Goal: Task Accomplishment & Management: Manage account settings

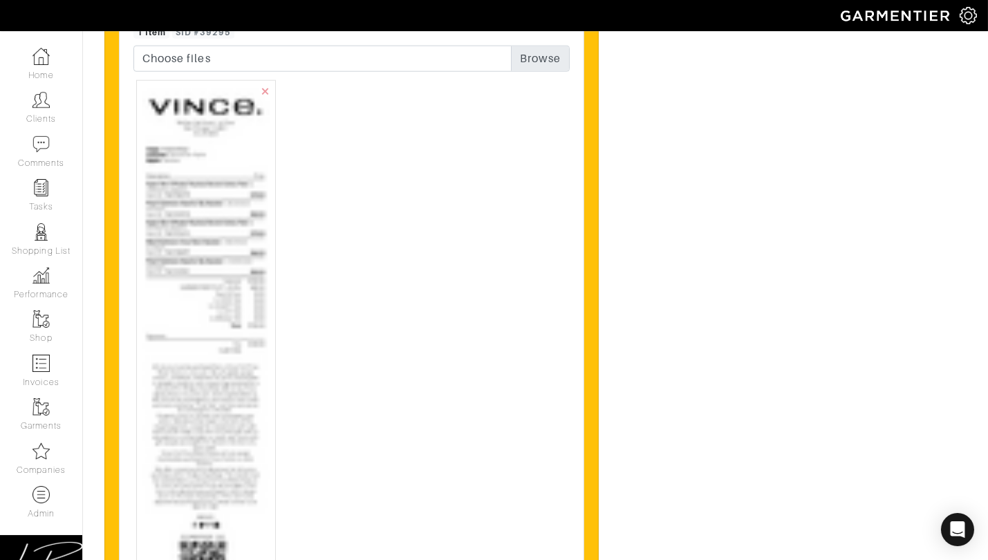
scroll to position [3633, 0]
click at [192, 224] on img at bounding box center [205, 402] width 127 height 637
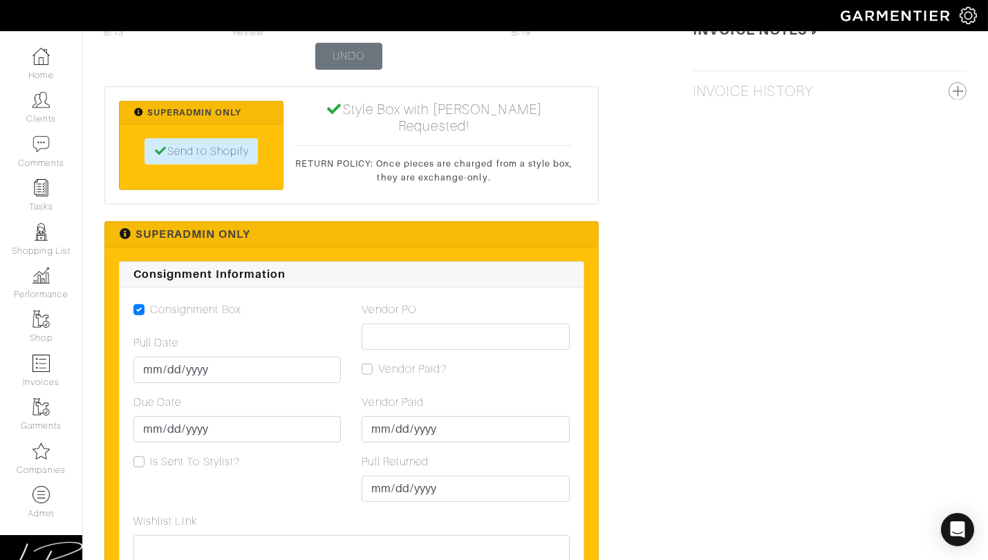
scroll to position [1688, 0]
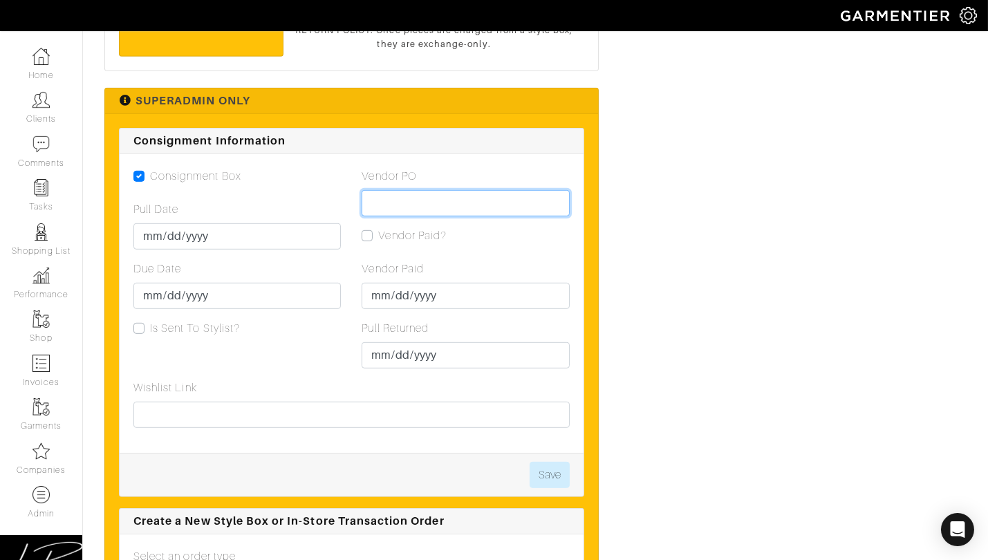
click at [408, 190] on input "Vendor PO" at bounding box center [465, 203] width 207 height 26
paste input "VN0003390662"
type input "VN0003390662"
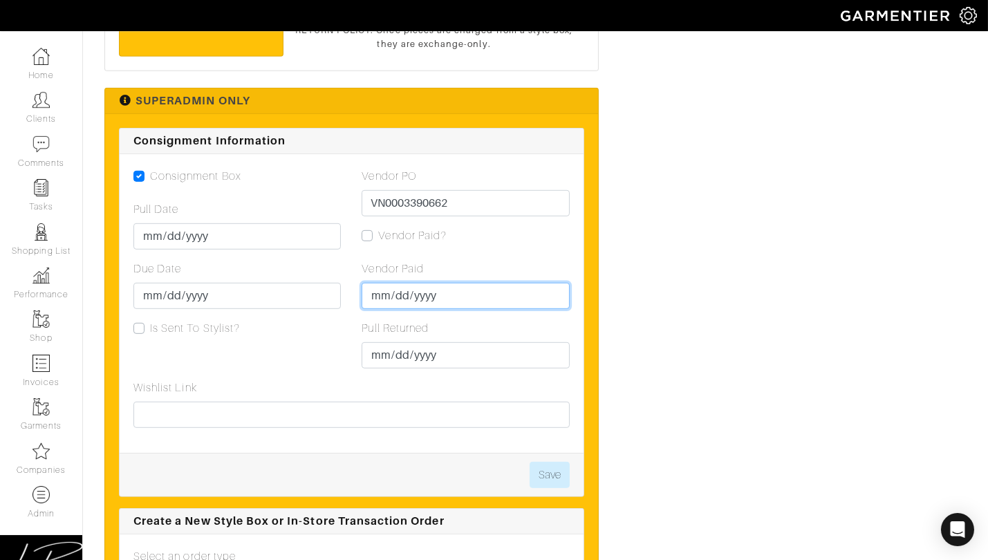
click at [368, 294] on input "Vendor Paid" at bounding box center [465, 296] width 207 height 26
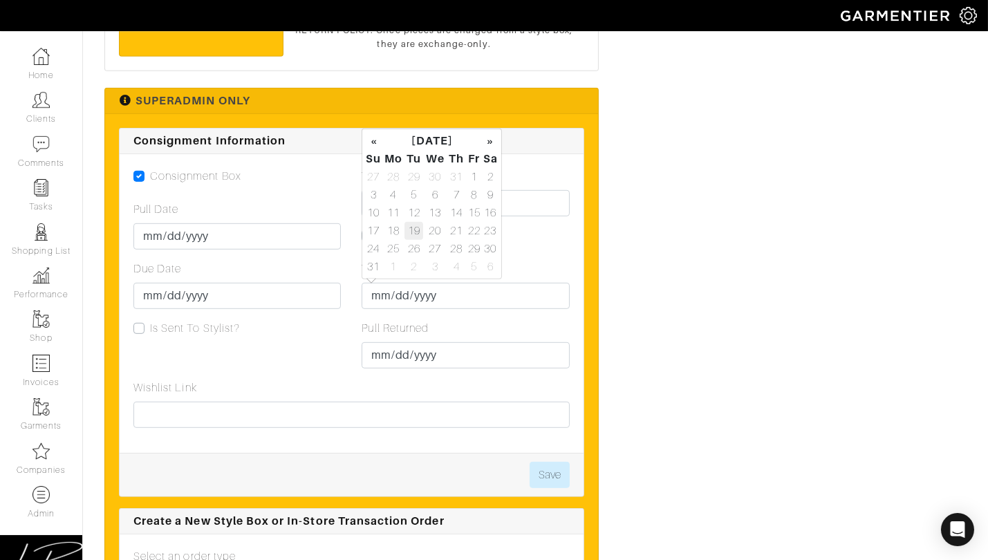
click at [409, 234] on td "19" at bounding box center [413, 231] width 19 height 18
type input "[DATE]"
click at [552, 466] on button "Save" at bounding box center [550, 475] width 40 height 26
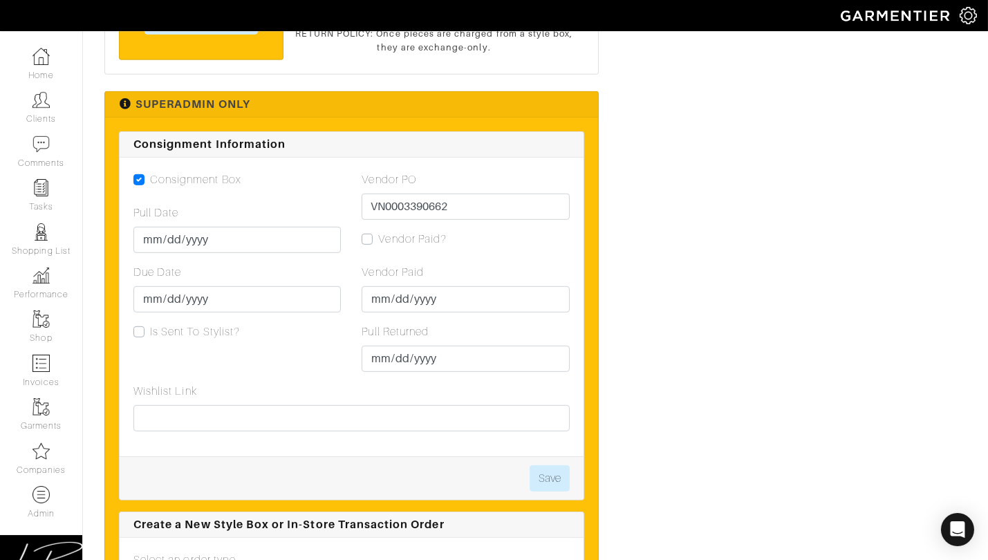
scroll to position [1601, 0]
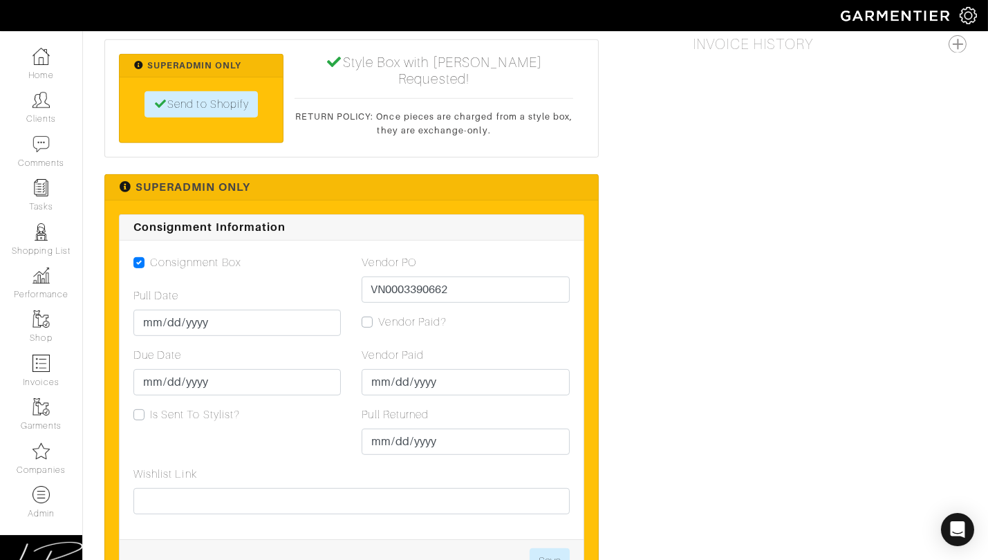
click at [378, 318] on label "Vendor Paid?" at bounding box center [412, 322] width 68 height 17
click at [368, 318] on input "Vendor Paid?" at bounding box center [367, 321] width 11 height 14
checkbox input "true"
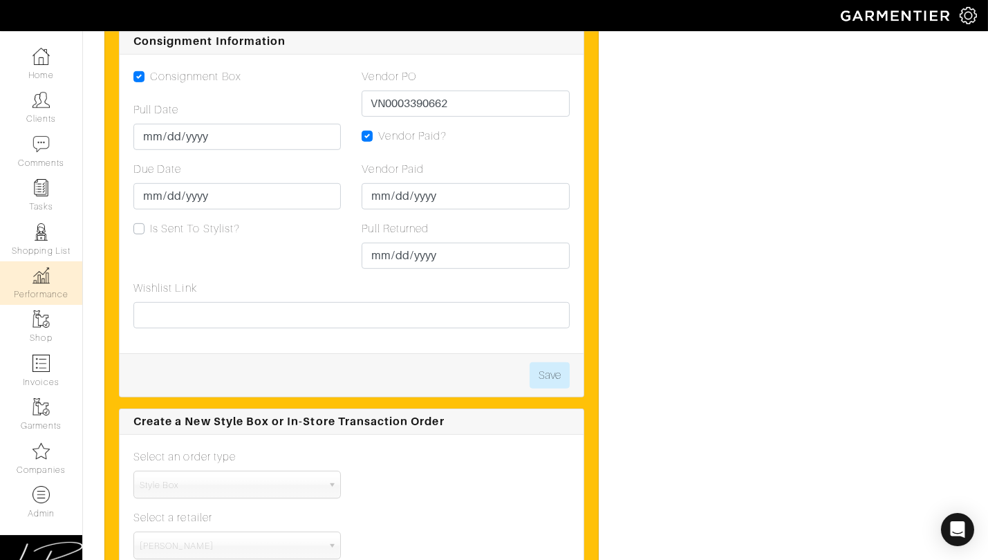
scroll to position [1787, 0]
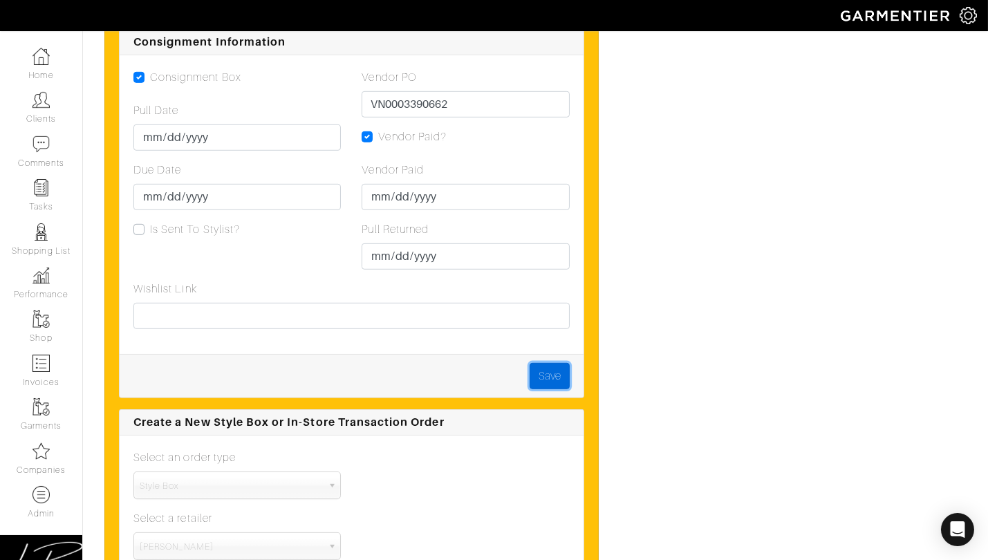
drag, startPoint x: 543, startPoint y: 364, endPoint x: 539, endPoint y: 353, distance: 12.5
click at [543, 363] on button "Save" at bounding box center [550, 376] width 40 height 26
